Goal: Navigation & Orientation: Find specific page/section

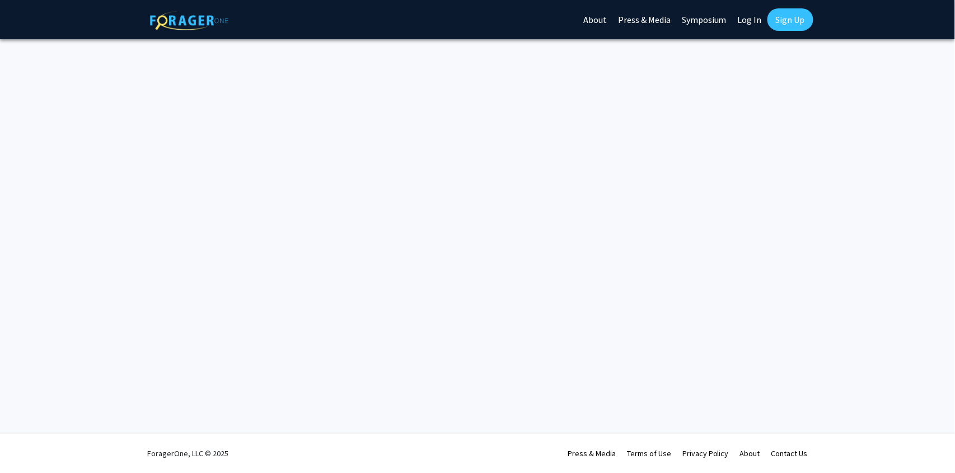
click at [744, 17] on link "Log In" at bounding box center [749, 19] width 35 height 39
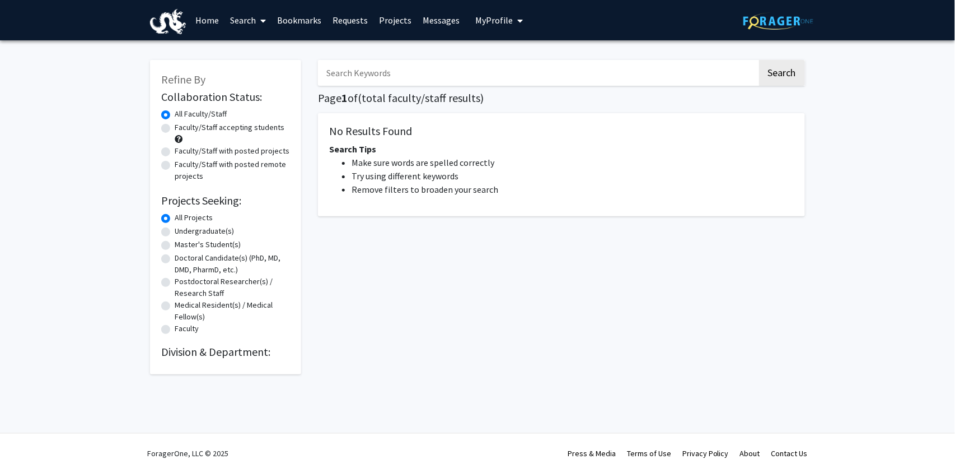
click at [749, 24] on img at bounding box center [779, 20] width 70 height 17
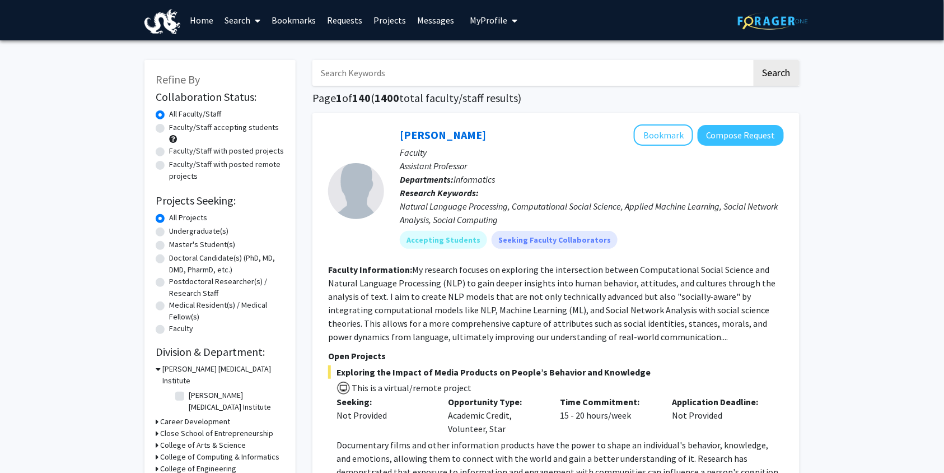
click at [358, 17] on link "Requests" at bounding box center [344, 20] width 46 height 39
